Goal: Find specific page/section: Find specific page/section

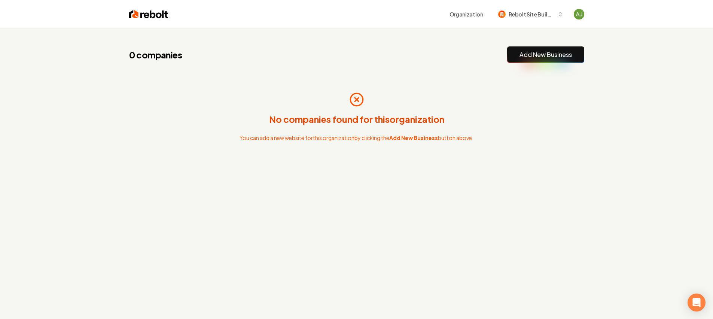
click at [288, 100] on div "No companies found for this organization You can add a new website for this org…" at bounding box center [356, 117] width 455 height 84
drag, startPoint x: 363, startPoint y: 110, endPoint x: 358, endPoint y: 110, distance: 4.9
click at [362, 110] on div "No companies found for this organization You can add a new website for this org…" at bounding box center [356, 117] width 455 height 84
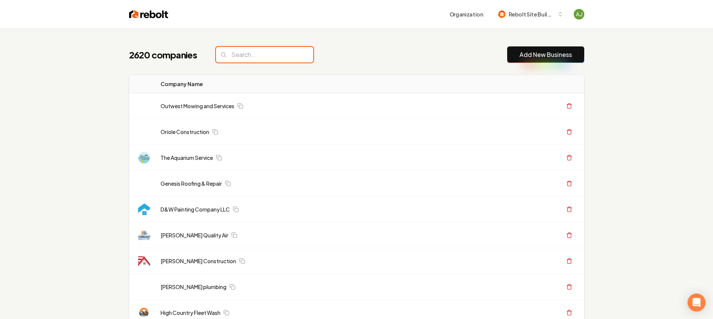
click at [233, 59] on input "search" at bounding box center [264, 55] width 97 height 16
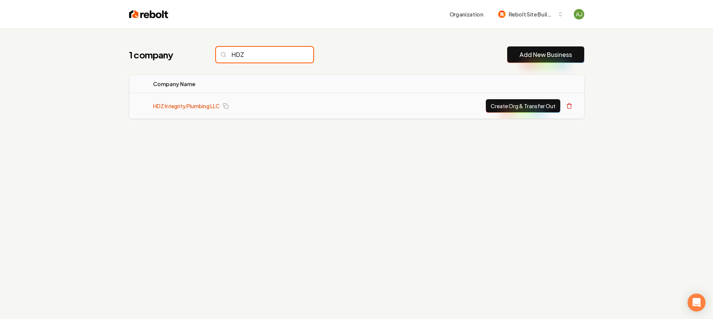
type input "HDZ"
click at [197, 105] on link "HDZ Integrity Plumbing LLC" at bounding box center [186, 105] width 67 height 7
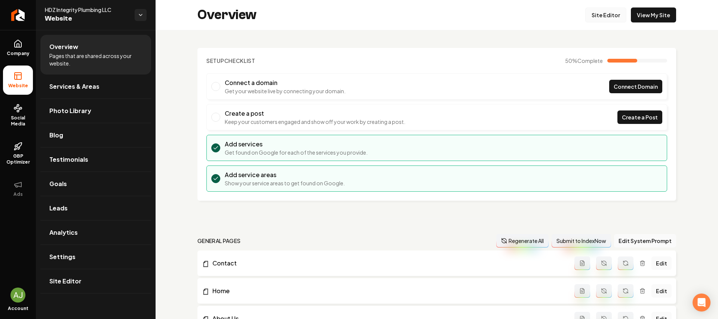
click at [611, 13] on link "Site Editor" at bounding box center [605, 14] width 41 height 15
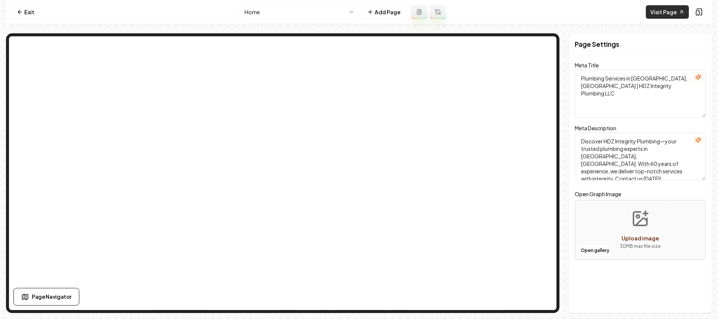
click at [662, 9] on link "Visit Page" at bounding box center [667, 11] width 43 height 13
click at [27, 7] on link "Exit" at bounding box center [25, 11] width 27 height 13
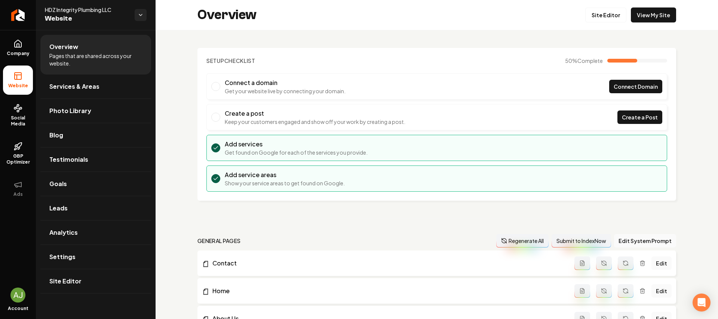
click at [27, 7] on link "Return to dashboard" at bounding box center [18, 15] width 36 height 30
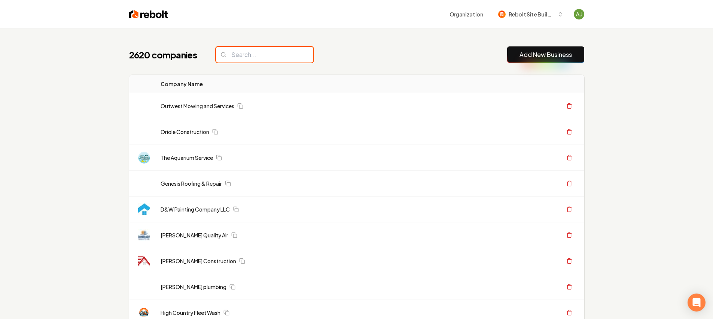
click at [227, 53] on input "search" at bounding box center [264, 55] width 97 height 16
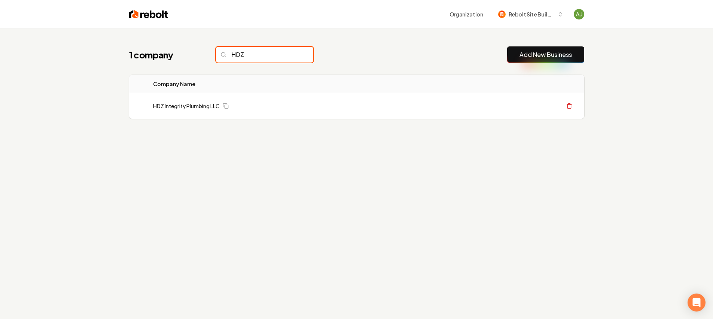
type input "HDZ"
